Goal: Information Seeking & Learning: Learn about a topic

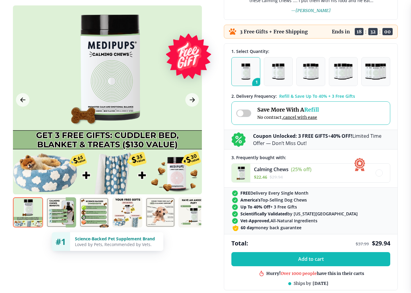
scroll to position [129, 0]
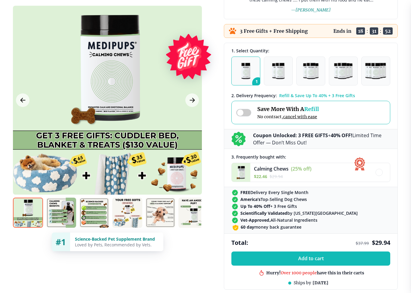
click at [190, 97] on icon "Next Image" at bounding box center [192, 101] width 7 height 8
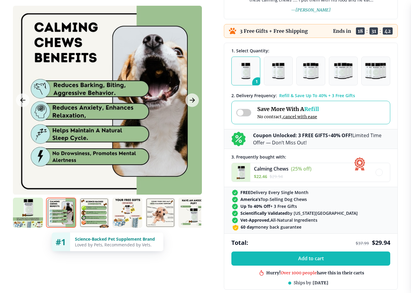
click at [191, 103] on icon "Next Image" at bounding box center [192, 101] width 7 height 8
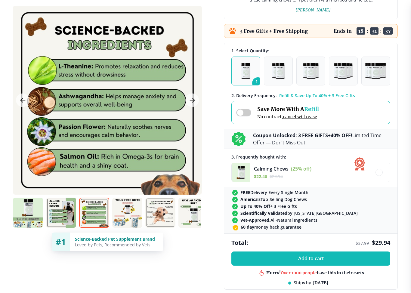
click at [192, 103] on icon "Next Image" at bounding box center [192, 101] width 7 height 8
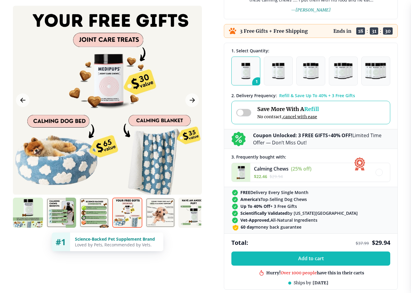
click at [197, 100] on button "Next Image" at bounding box center [192, 101] width 14 height 14
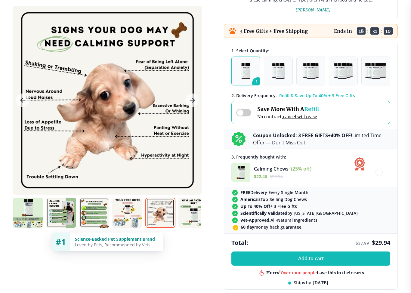
click at [194, 98] on icon "Next Image" at bounding box center [192, 101] width 7 height 8
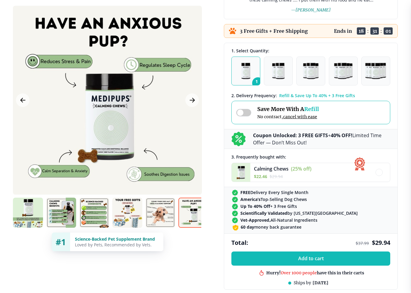
click at [190, 101] on icon "Next Image" at bounding box center [192, 101] width 7 height 8
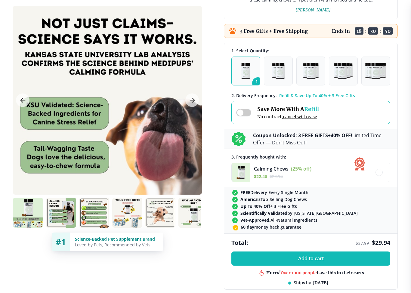
click at [182, 103] on div at bounding box center [107, 100] width 189 height 189
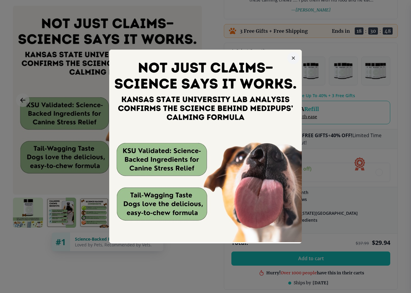
click at [292, 58] on icon "button" at bounding box center [293, 58] width 3 height 3
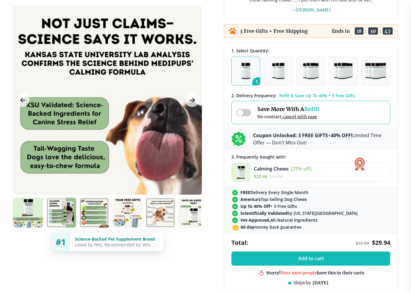
click at [193, 102] on icon "Next Image" at bounding box center [192, 100] width 5 height 4
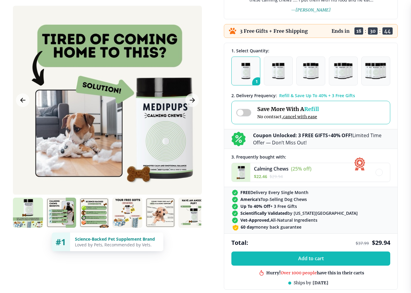
click at [191, 100] on icon "Next Image" at bounding box center [192, 101] width 7 height 8
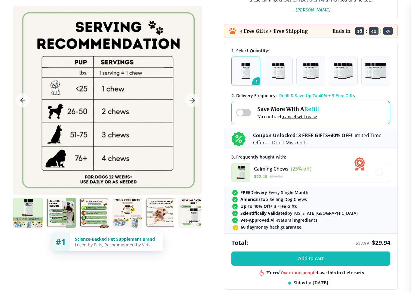
click at [191, 98] on icon "Next Image" at bounding box center [192, 101] width 7 height 8
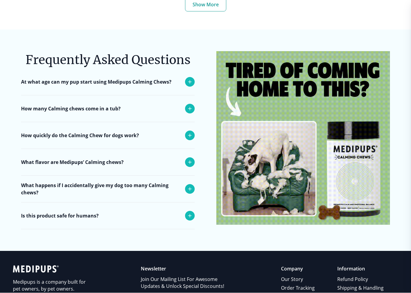
scroll to position [2313, 0]
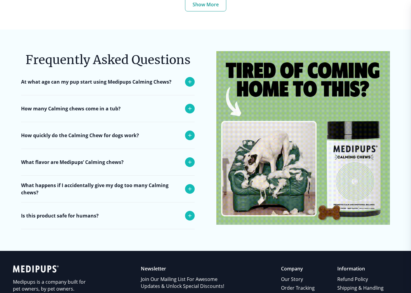
click at [187, 108] on div "How many Calming chews come in a tub?" at bounding box center [108, 108] width 174 height 26
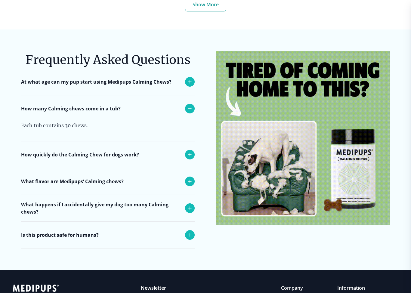
click at [187, 153] on icon at bounding box center [189, 154] width 7 height 7
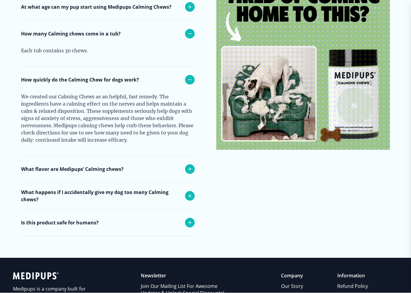
scroll to position [2388, 0]
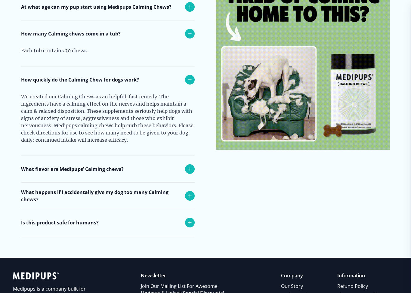
click at [192, 168] on div at bounding box center [190, 169] width 10 height 10
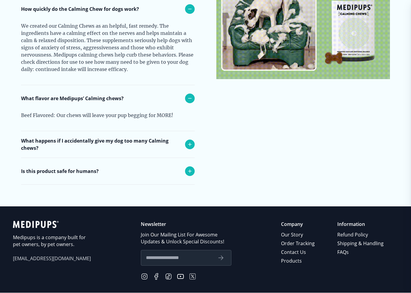
scroll to position [2459, 0]
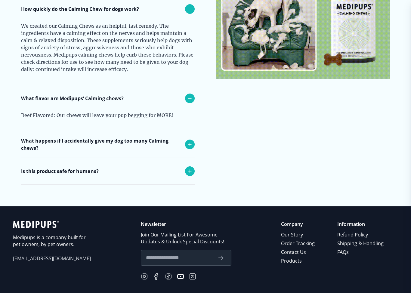
click at [186, 141] on icon at bounding box center [189, 144] width 7 height 7
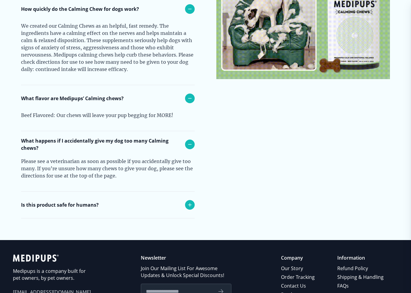
click at [185, 204] on div "Is this product safe for humans?" at bounding box center [108, 205] width 174 height 26
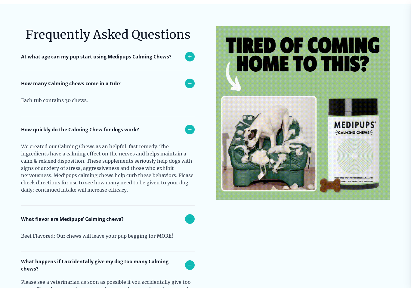
scroll to position [2329, 0]
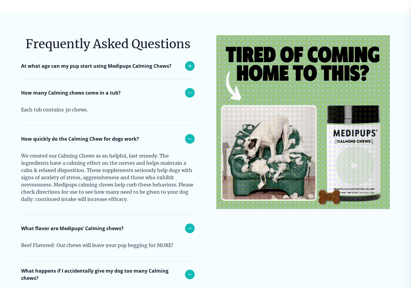
click at [193, 62] on icon at bounding box center [189, 65] width 7 height 7
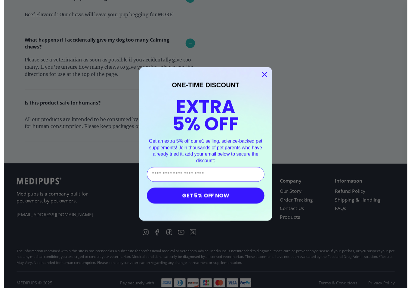
scroll to position [2602, 0]
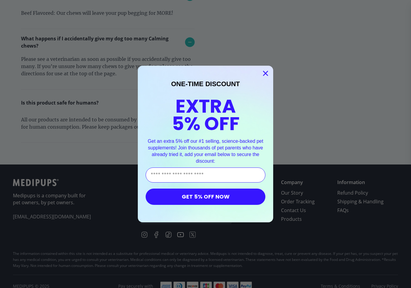
click at [265, 72] on icon "Close dialog" at bounding box center [266, 73] width 4 height 4
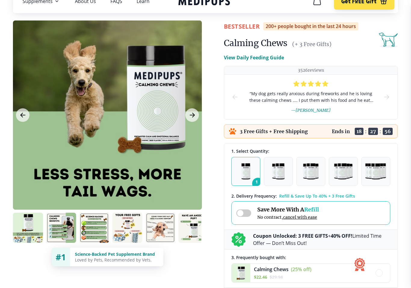
scroll to position [0, 0]
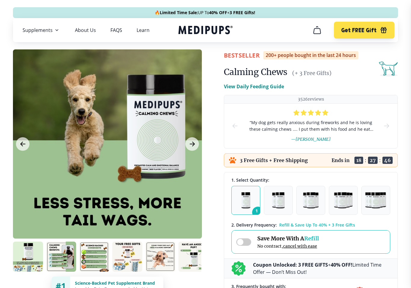
click at [369, 32] on span "Get FREE Gift" at bounding box center [358, 30] width 35 height 7
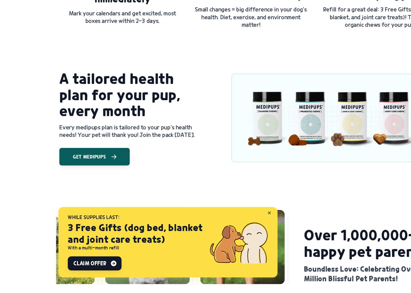
scroll to position [464, 0]
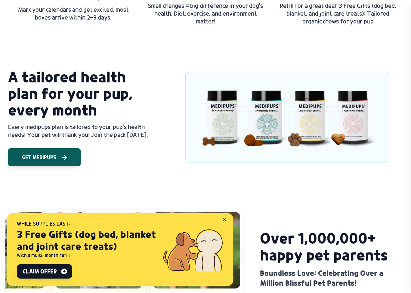
click at [225, 219] on icon at bounding box center [224, 219] width 2 height 2
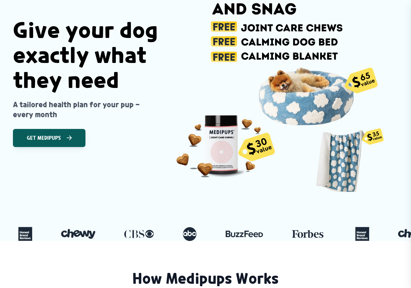
scroll to position [0, 0]
